Goal: Information Seeking & Learning: Compare options

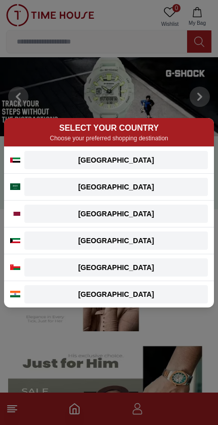
click at [33, 158] on div "[GEOGRAPHIC_DATA]" at bounding box center [115, 160] width 171 height 10
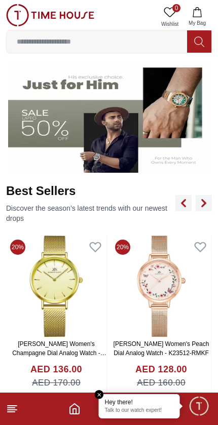
scroll to position [289, 0]
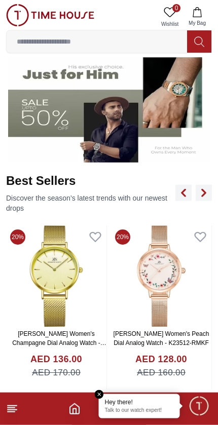
click at [20, 143] on img at bounding box center [109, 107] width 202 height 112
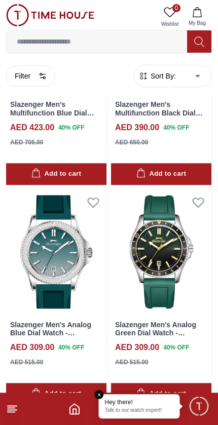
scroll to position [1691, 0]
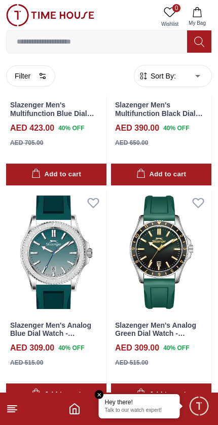
click at [16, 404] on icon at bounding box center [12, 409] width 12 height 12
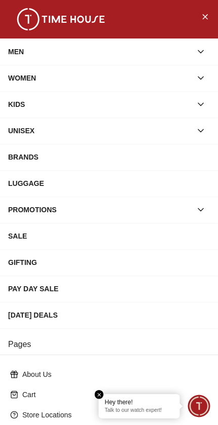
click at [198, 51] on icon "button" at bounding box center [200, 52] width 5 height 3
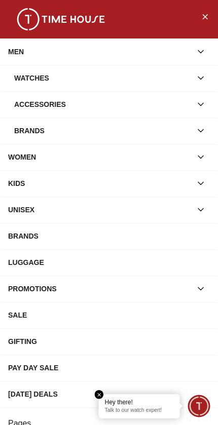
click at [208, 79] on button "button" at bounding box center [201, 78] width 18 height 18
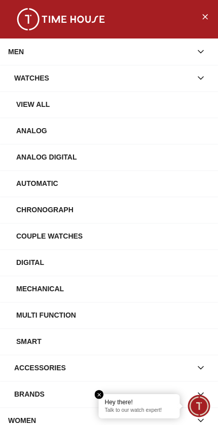
click at [157, 115] on div "View All" at bounding box center [109, 104] width 218 height 26
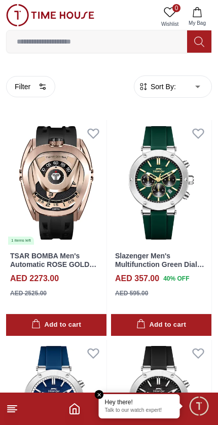
click at [32, 81] on button "Filter" at bounding box center [30, 86] width 49 height 21
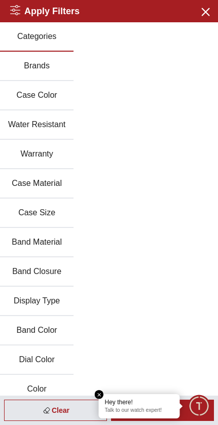
click at [28, 67] on button "Brands" at bounding box center [36, 66] width 73 height 29
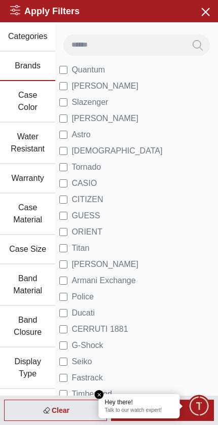
click at [198, 409] on span "Minimize live chat window" at bounding box center [198, 405] width 29 height 29
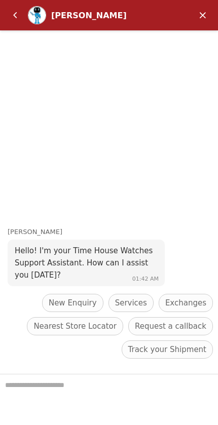
click at [18, 16] on em "Back" at bounding box center [15, 15] width 20 height 20
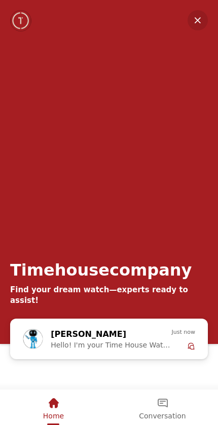
click at [197, 19] on em "Minimize" at bounding box center [197, 20] width 20 height 20
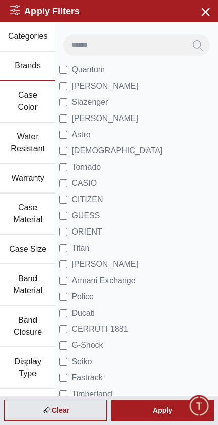
click at [149, 411] on div "Apply" at bounding box center [162, 410] width 103 height 21
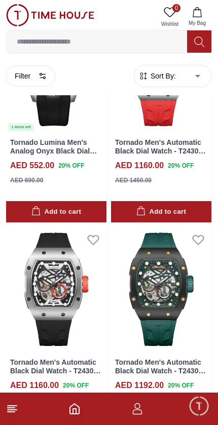
scroll to position [2314, 0]
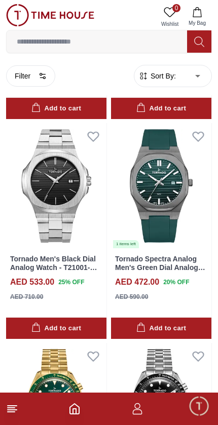
scroll to position [5278, 0]
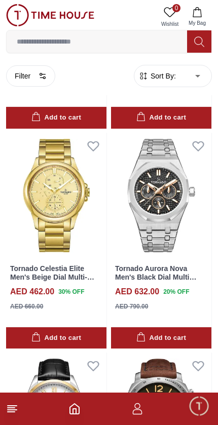
scroll to position [12088, 0]
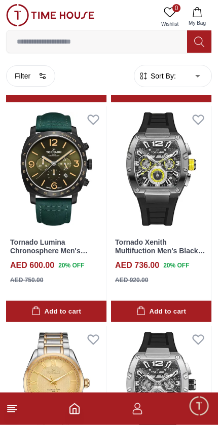
scroll to position [13257, 0]
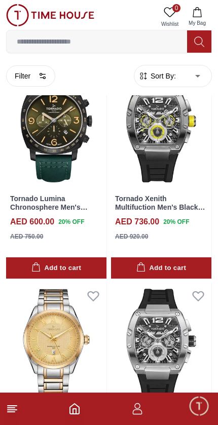
click at [16, 403] on icon at bounding box center [12, 409] width 12 height 12
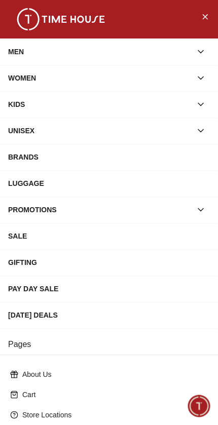
click at [200, 59] on button "button" at bounding box center [201, 52] width 18 height 18
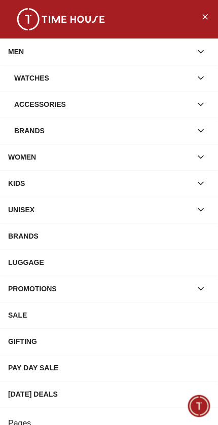
click at [191, 87] on div "Watches" at bounding box center [102, 78] width 177 height 18
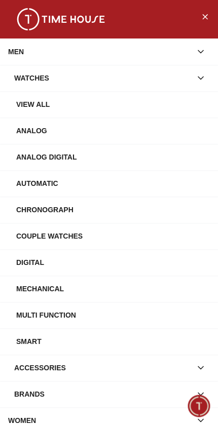
click at [158, 217] on div "Chronograph" at bounding box center [113, 210] width 194 height 18
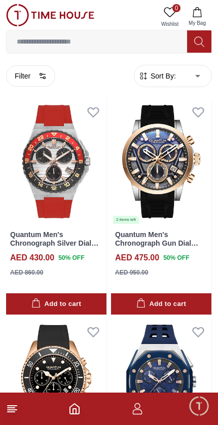
scroll to position [242, 0]
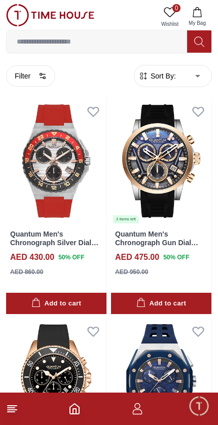
click at [31, 74] on button "Filter" at bounding box center [30, 75] width 49 height 21
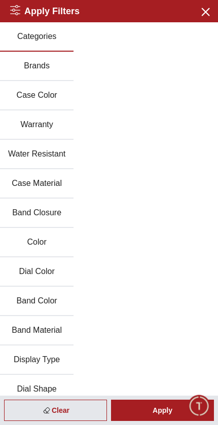
click at [22, 68] on button "Brands" at bounding box center [36, 66] width 73 height 29
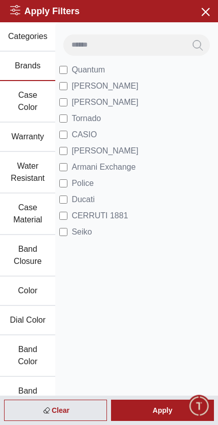
click at [155, 410] on div "Apply" at bounding box center [162, 410] width 103 height 21
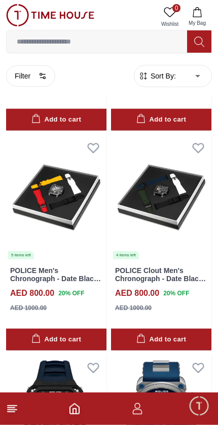
scroll to position [633, 0]
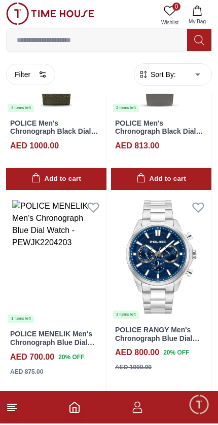
scroll to position [1879, 0]
